Goal: Information Seeking & Learning: Learn about a topic

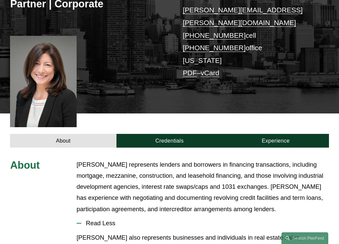
scroll to position [204, 0]
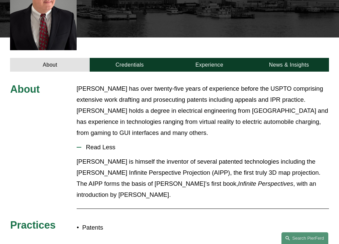
scroll to position [198, 0]
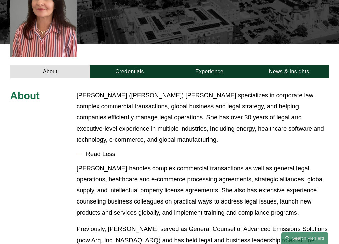
scroll to position [187, 0]
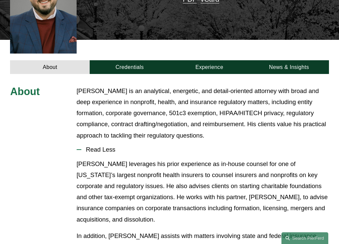
scroll to position [204, 0]
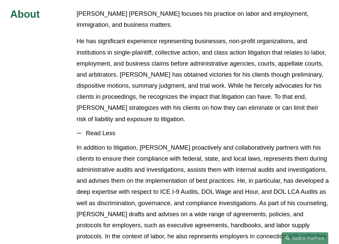
scroll to position [248, 0]
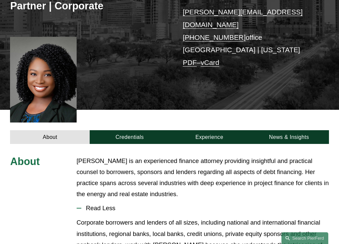
scroll to position [187, 0]
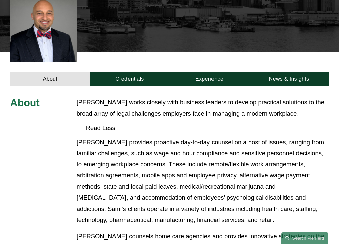
scroll to position [180, 0]
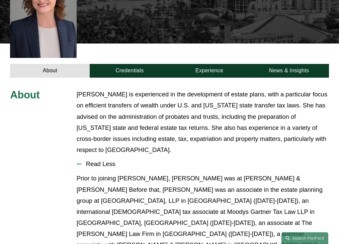
scroll to position [209, 0]
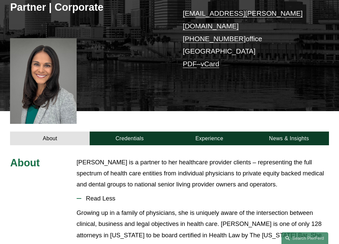
scroll to position [176, 0]
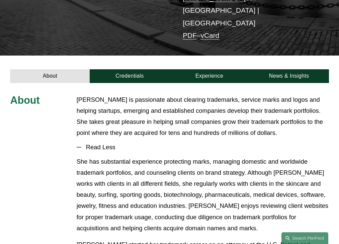
scroll to position [152, 0]
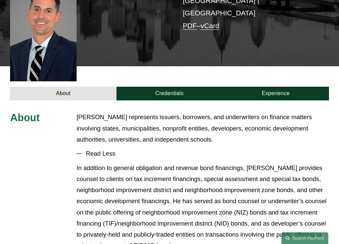
scroll to position [181, 0]
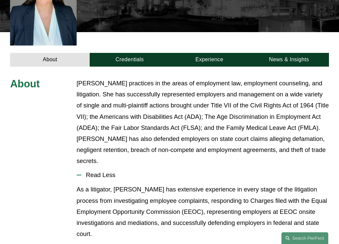
scroll to position [234, 0]
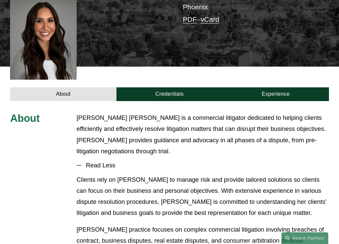
scroll to position [176, 0]
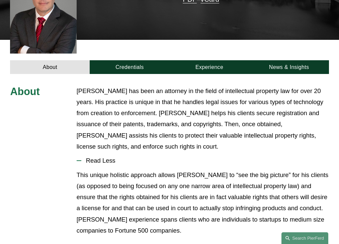
scroll to position [204, 0]
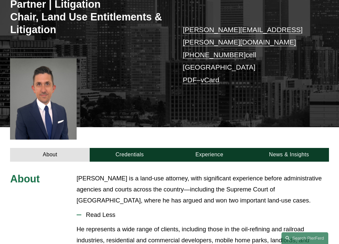
scroll to position [195, 0]
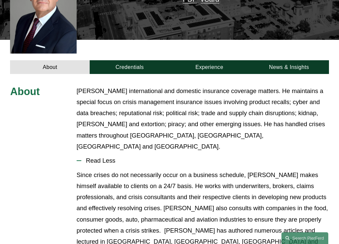
scroll to position [204, 0]
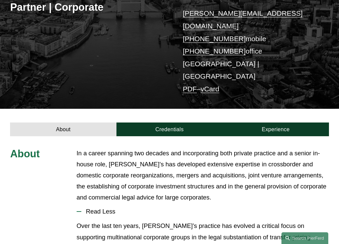
scroll to position [176, 0]
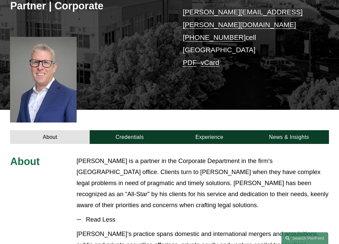
scroll to position [187, 0]
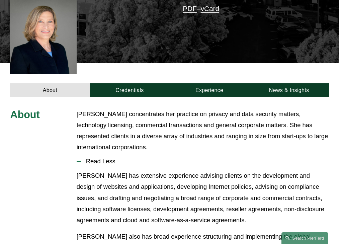
scroll to position [203, 0]
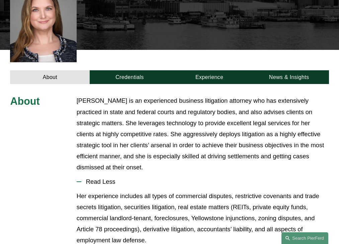
scroll to position [218, 0]
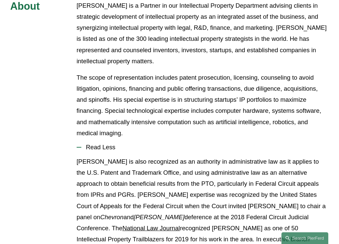
scroll to position [276, 0]
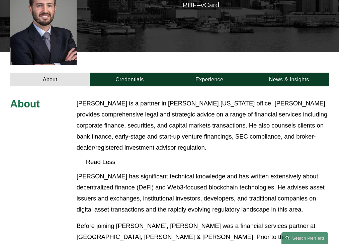
scroll to position [198, 0]
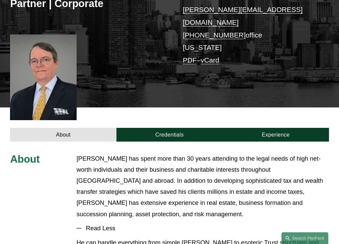
scroll to position [209, 0]
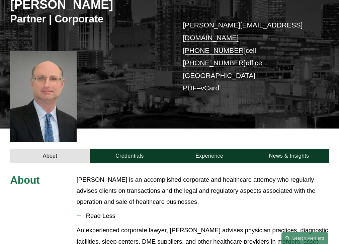
scroll to position [181, 0]
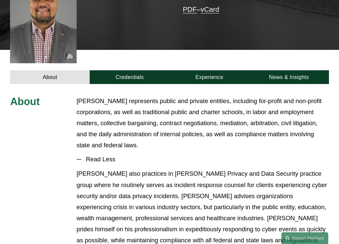
scroll to position [225, 0]
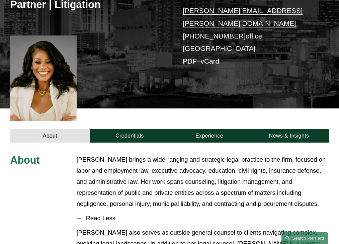
scroll to position [198, 0]
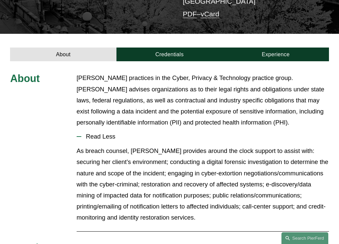
scroll to position [163, 0]
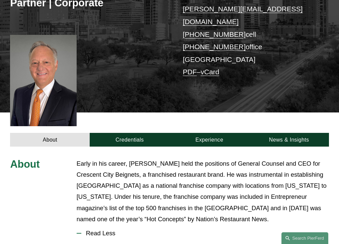
scroll to position [215, 0]
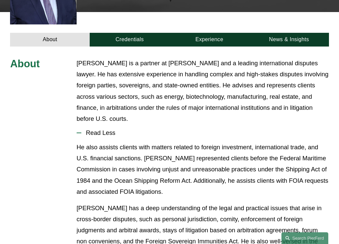
scroll to position [218, 0]
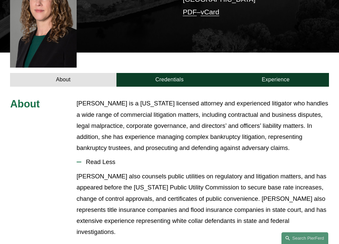
scroll to position [204, 0]
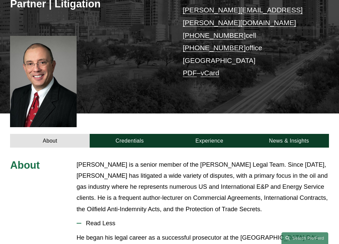
scroll to position [204, 0]
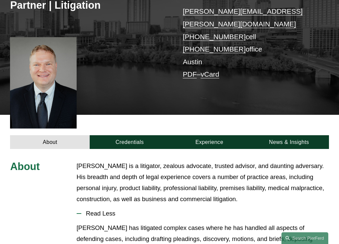
scroll to position [193, 0]
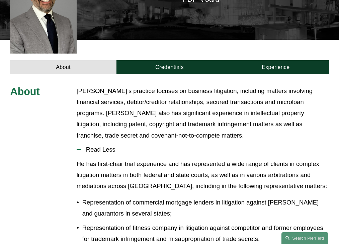
scroll to position [204, 0]
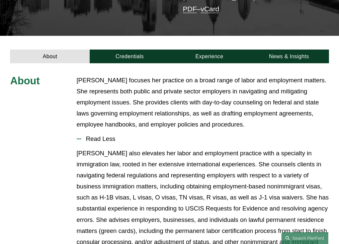
scroll to position [172, 0]
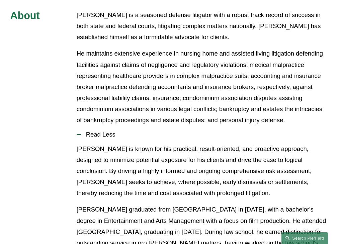
scroll to position [265, 0]
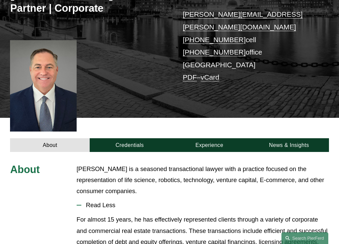
scroll to position [170, 0]
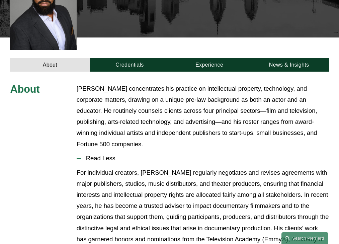
scroll to position [198, 0]
